Goal: Transaction & Acquisition: Purchase product/service

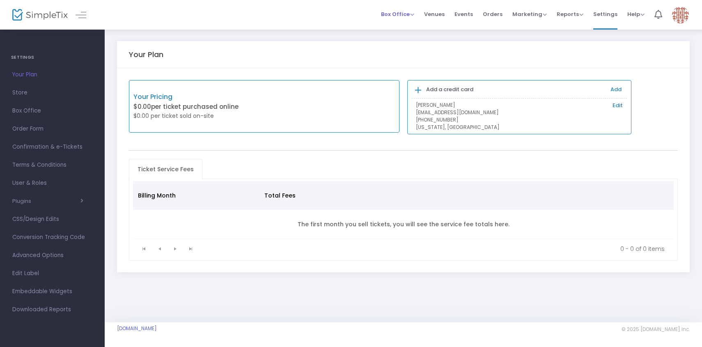
click at [385, 6] on span "Box Office Sell Tickets Bookings Sell Season Pass" at bounding box center [397, 14] width 33 height 21
click at [406, 11] on span "Box Office" at bounding box center [397, 14] width 33 height 8
click at [416, 27] on li "Sell Tickets" at bounding box center [410, 28] width 59 height 16
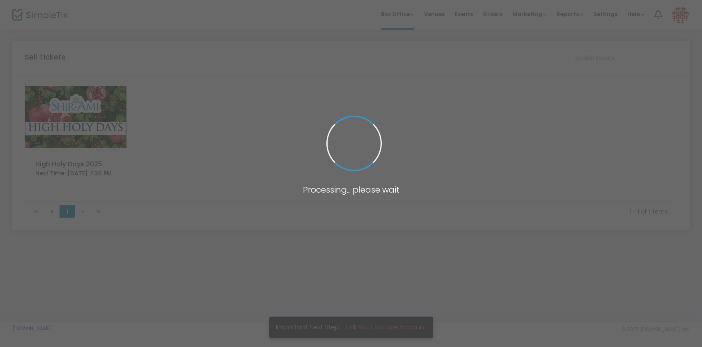
click at [116, 127] on img at bounding box center [75, 117] width 101 height 64
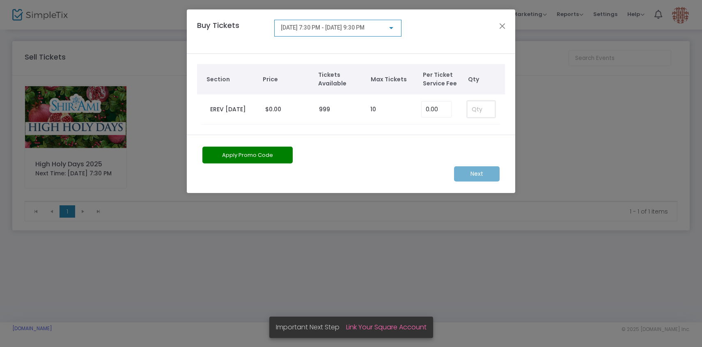
click at [479, 103] on input at bounding box center [480, 109] width 27 height 16
type input "3"
click at [378, 32] on div "[DATE] 7:30 PM - [DATE] 9:30 PM" at bounding box center [338, 25] width 114 height 15
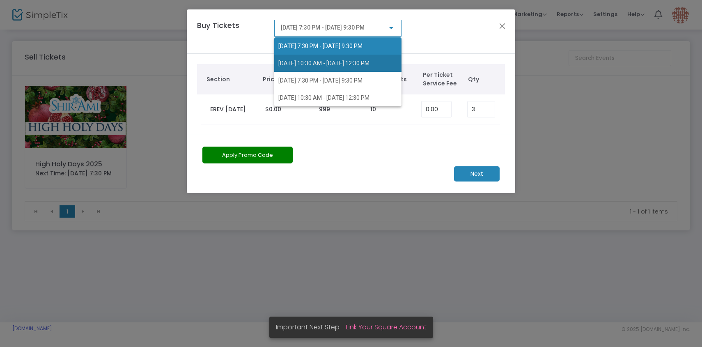
click at [370, 59] on span "[DATE] 10:30 AM - [DATE] 12:30 PM" at bounding box center [337, 63] width 119 height 17
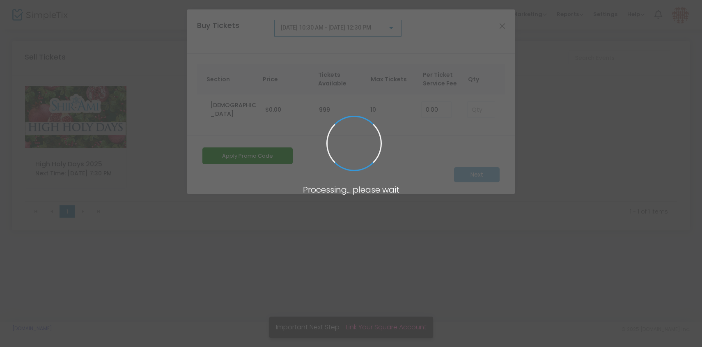
click at [478, 109] on span at bounding box center [351, 173] width 702 height 347
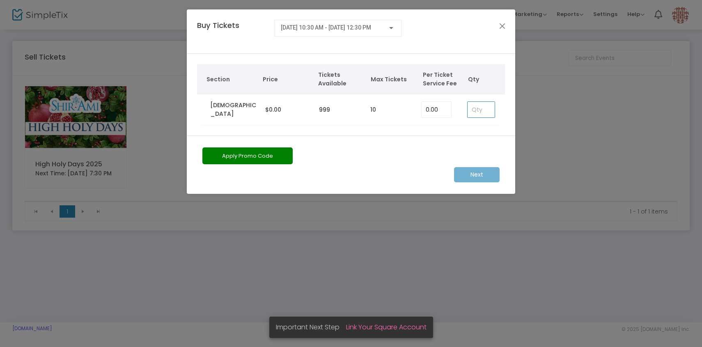
click at [483, 109] on input at bounding box center [480, 110] width 27 height 16
type input "3"
click at [486, 176] on m-button "Next" at bounding box center [477, 174] width 46 height 15
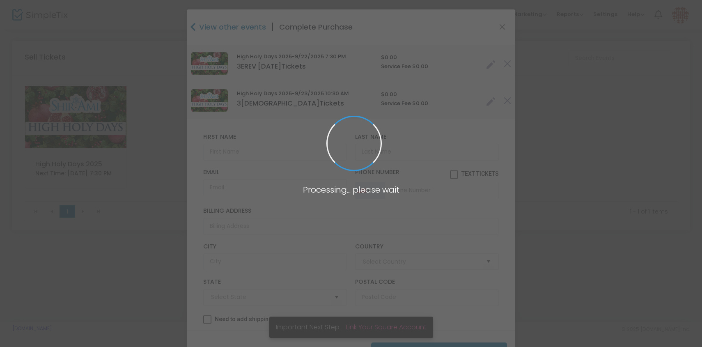
type input "[GEOGRAPHIC_DATA]"
type input "[US_STATE]"
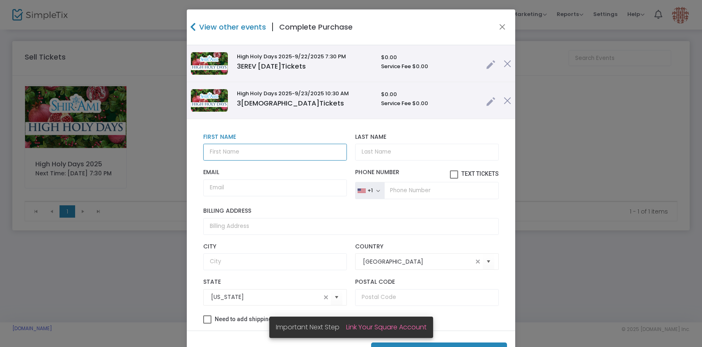
click at [261, 152] on input "text" at bounding box center [275, 152] width 144 height 17
paste input "[PERSON_NAME] and [PERSON_NAME]"
drag, startPoint x: 268, startPoint y: 150, endPoint x: 332, endPoint y: 154, distance: 63.3
click at [331, 154] on input "[PERSON_NAME] and [PERSON_NAME]" at bounding box center [275, 152] width 144 height 17
click at [332, 154] on input "[PERSON_NAME] and [PERSON_NAME]" at bounding box center [275, 152] width 144 height 17
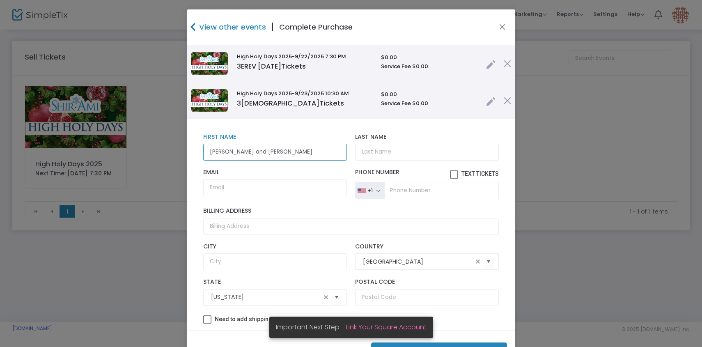
click at [281, 156] on input "[PERSON_NAME] and [PERSON_NAME]" at bounding box center [275, 152] width 144 height 17
click at [281, 152] on input "[PERSON_NAME] and [PERSON_NAME]" at bounding box center [275, 152] width 144 height 17
click at [325, 149] on input "[PERSON_NAME], [PERSON_NAME]" at bounding box center [275, 152] width 144 height 17
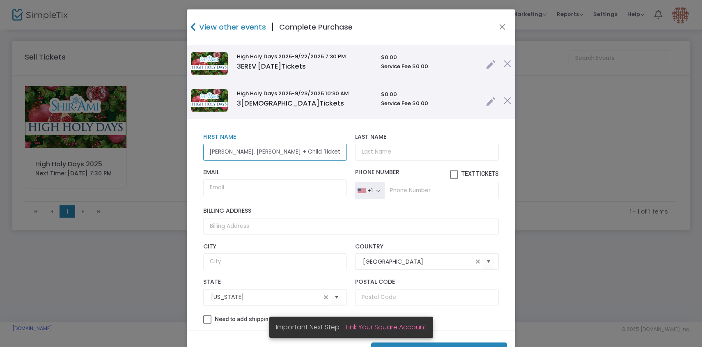
click at [309, 153] on input "[PERSON_NAME], [PERSON_NAME] + Child Ticket" at bounding box center [275, 152] width 144 height 17
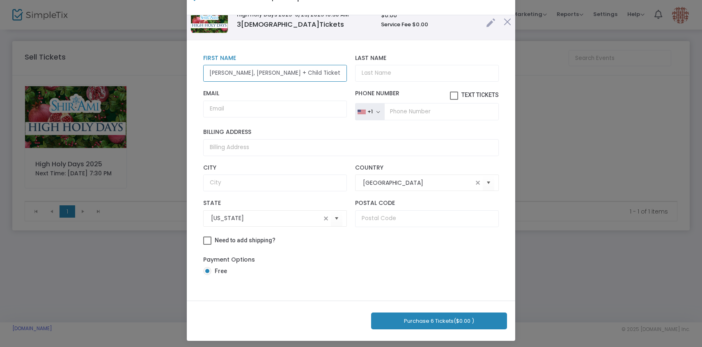
scroll to position [33, 0]
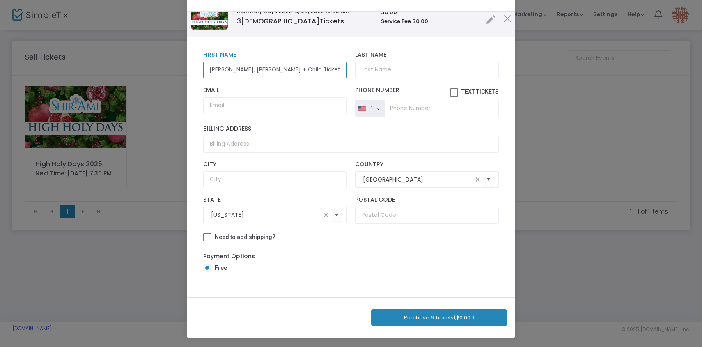
type input "[PERSON_NAME], [PERSON_NAME] + Child Ticket"
click at [430, 325] on button "Purchase 6 Tickets ($0.00 )" at bounding box center [439, 317] width 136 height 17
